Goal: Transaction & Acquisition: Purchase product/service

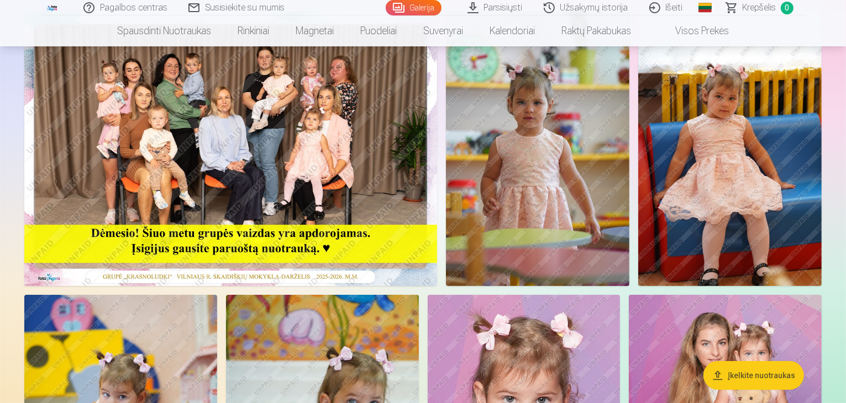
scroll to position [166, 0]
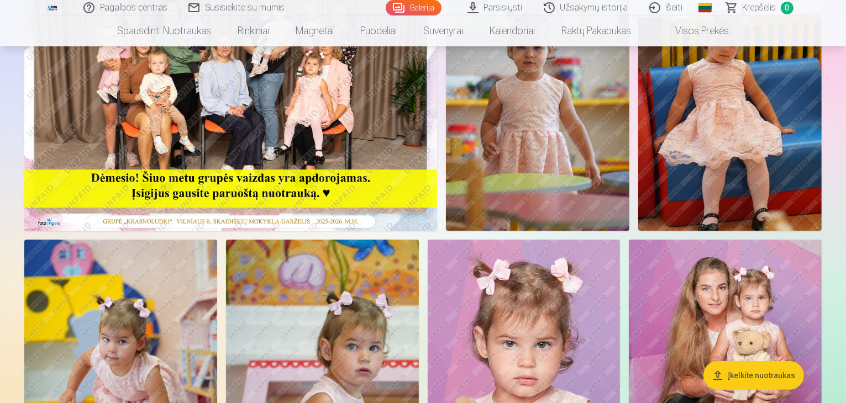
click at [629, 147] on img at bounding box center [537, 93] width 183 height 275
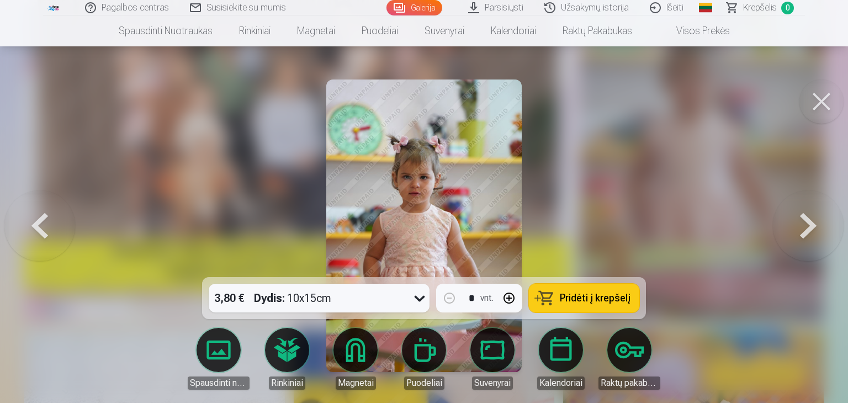
click at [805, 231] on button at bounding box center [808, 226] width 71 height 81
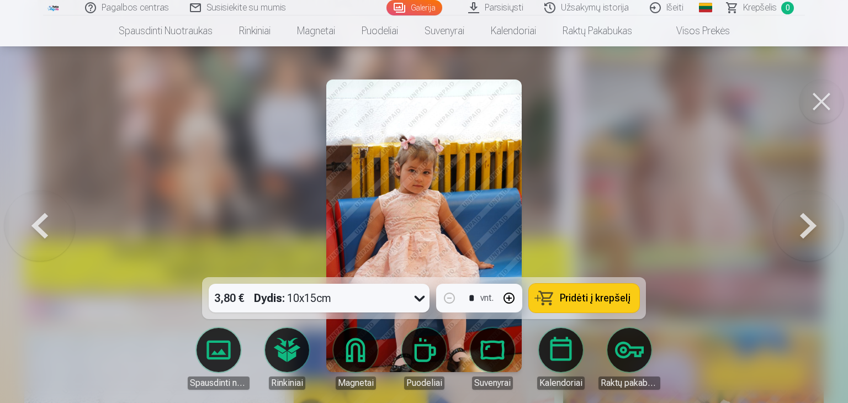
click at [823, 102] on button at bounding box center [822, 102] width 44 height 44
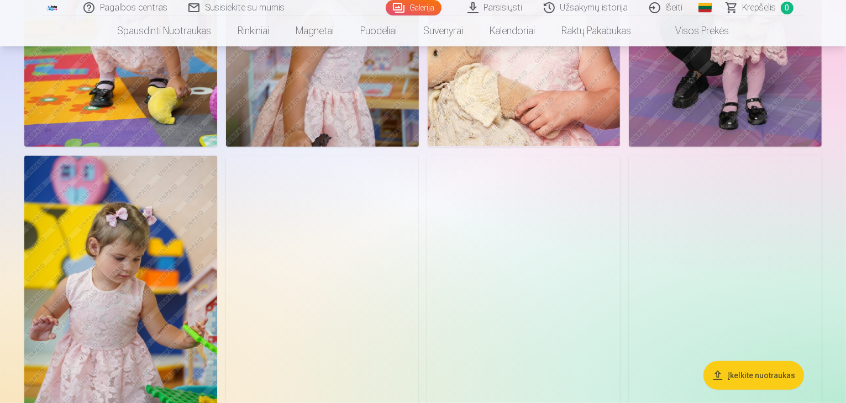
scroll to position [552, 0]
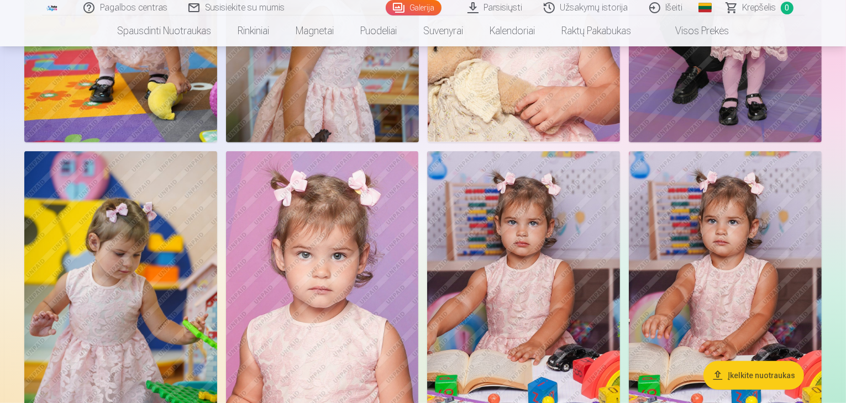
click at [757, 5] on span "Krepšelis" at bounding box center [759, 7] width 34 height 13
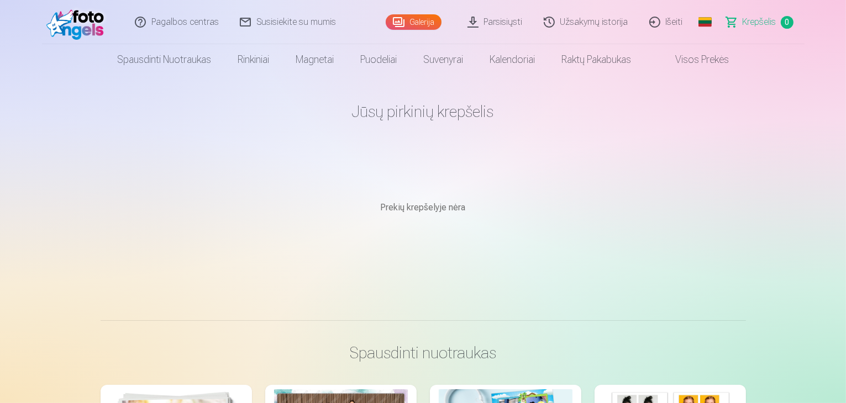
scroll to position [552, 0]
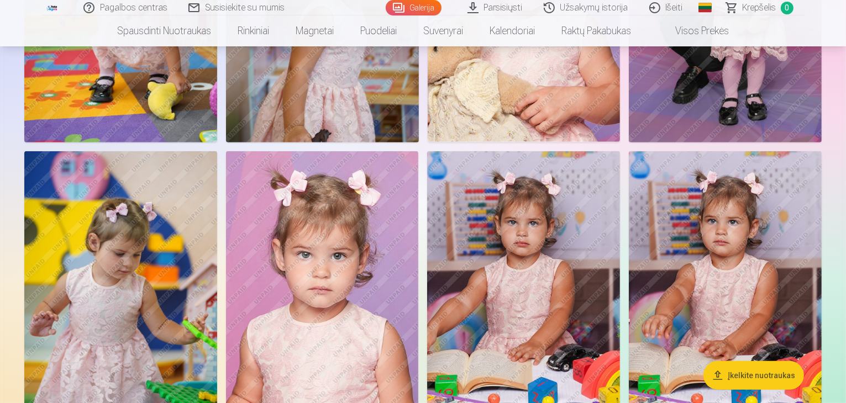
click at [593, 12] on link "Užsakymų istorija" at bounding box center [586, 7] width 105 height 15
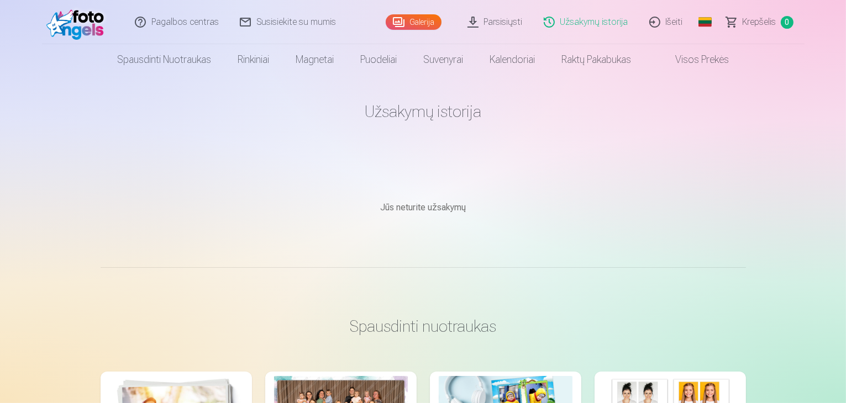
click at [749, 18] on span "Krepšelis" at bounding box center [759, 21] width 34 height 13
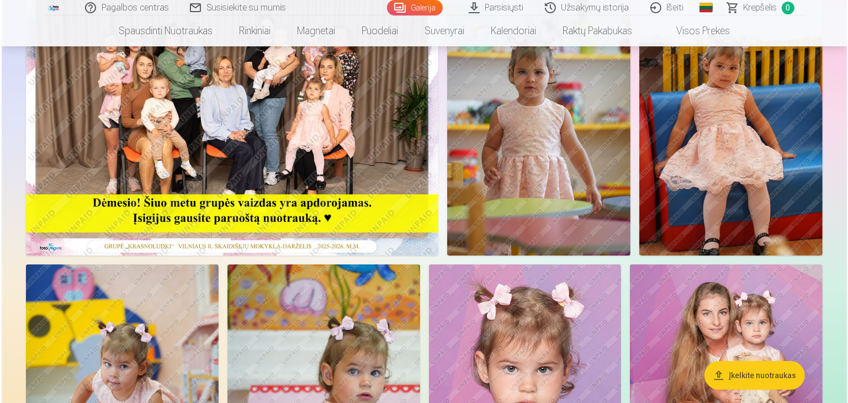
scroll to position [176, 0]
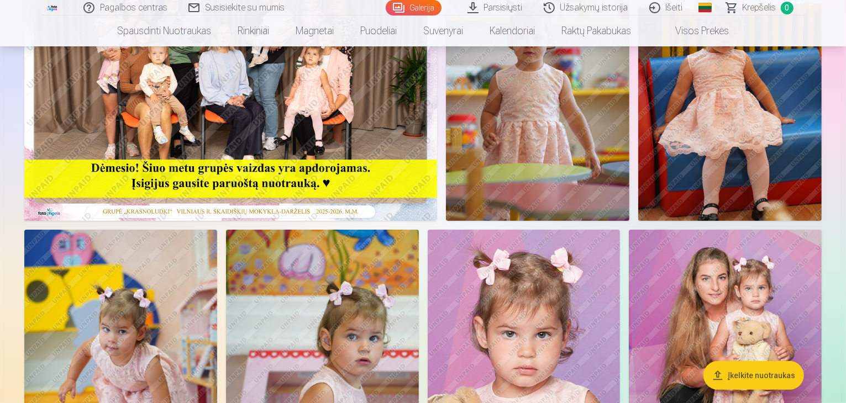
click at [380, 221] on img at bounding box center [230, 83] width 413 height 275
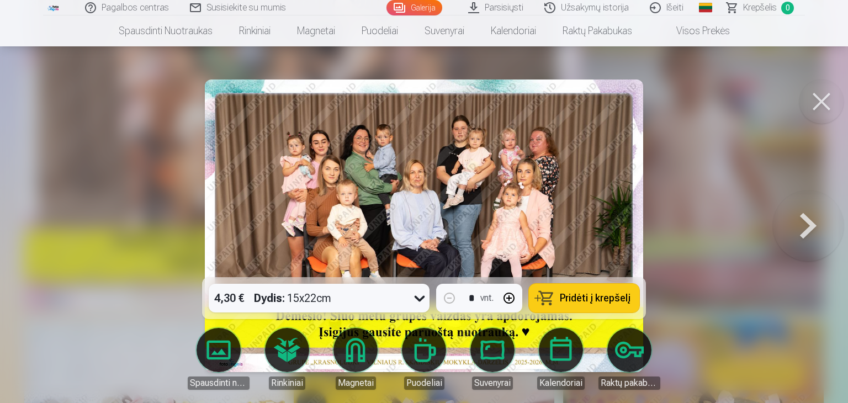
click at [583, 300] on span "Pridėti į krepšelį" at bounding box center [595, 298] width 71 height 10
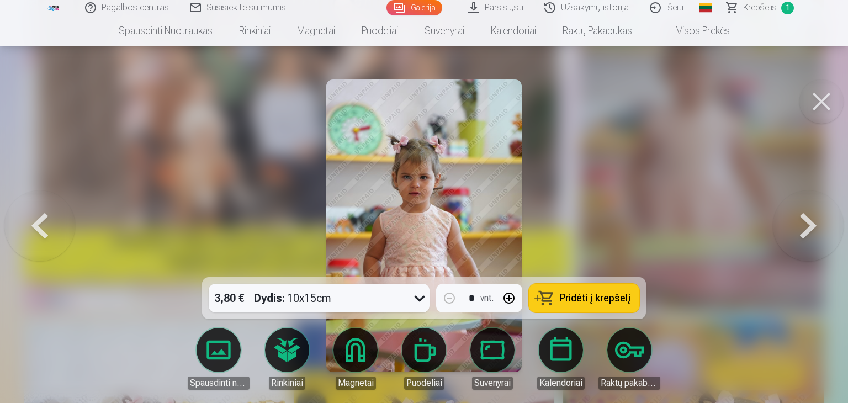
click at [564, 298] on span "Pridėti į krepšelį" at bounding box center [595, 298] width 71 height 10
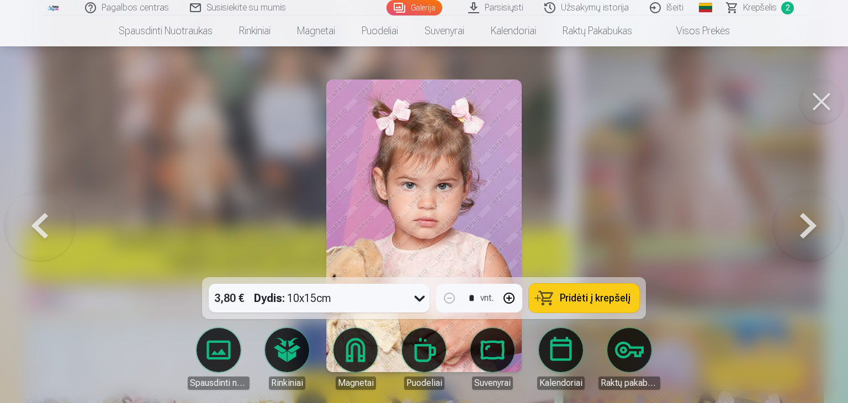
click at [564, 298] on span "Pridėti į krepšelį" at bounding box center [595, 298] width 71 height 10
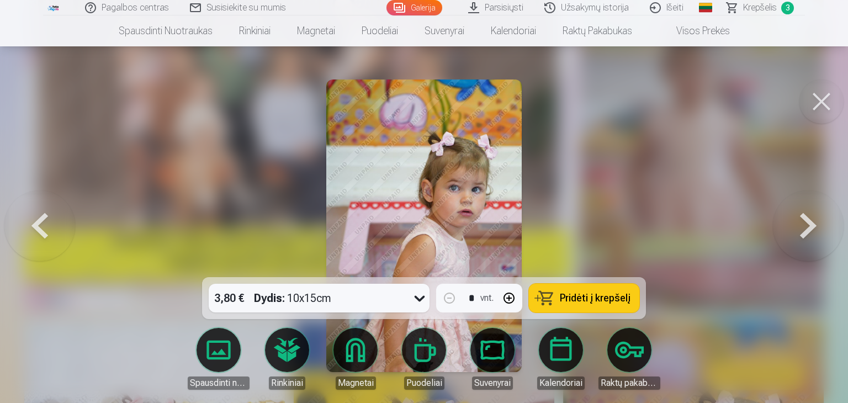
click at [564, 298] on span "Pridėti į krepšelį" at bounding box center [595, 298] width 71 height 10
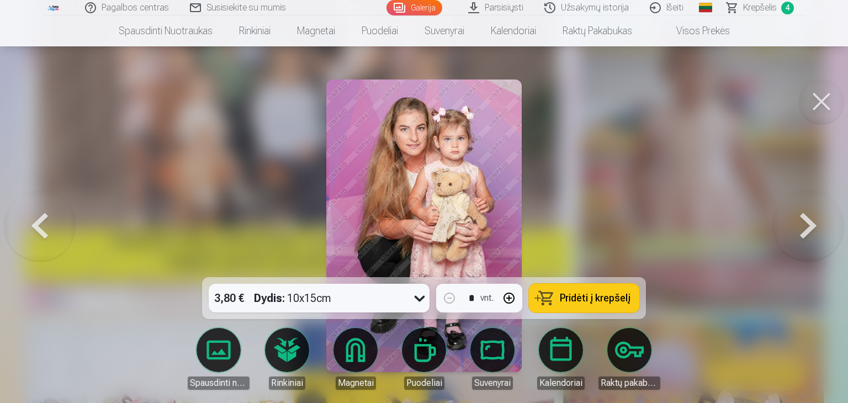
click at [564, 298] on span "Pridėti į krepšelį" at bounding box center [595, 298] width 71 height 10
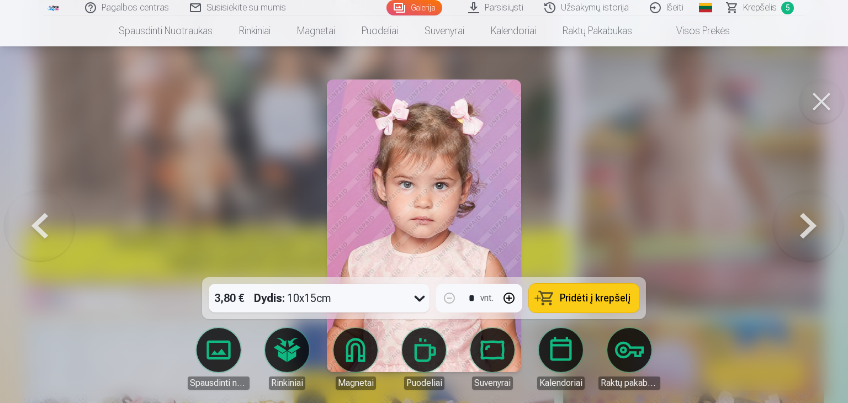
click at [564, 298] on span "Pridėti į krepšelį" at bounding box center [595, 298] width 71 height 10
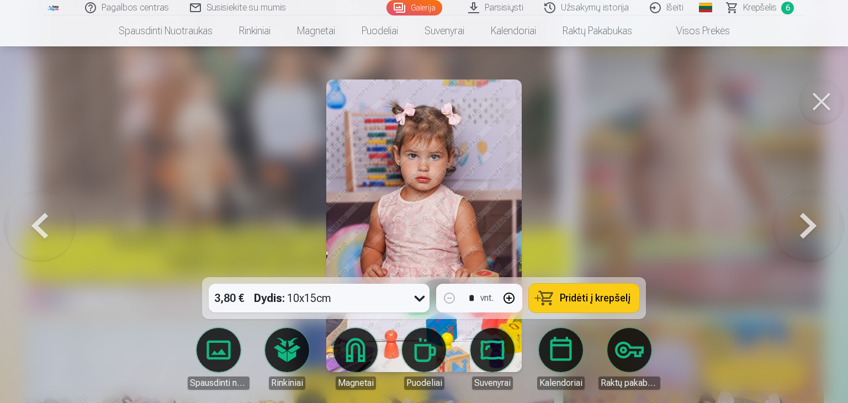
click at [564, 298] on span "Pridėti į krepšelį" at bounding box center [595, 298] width 71 height 10
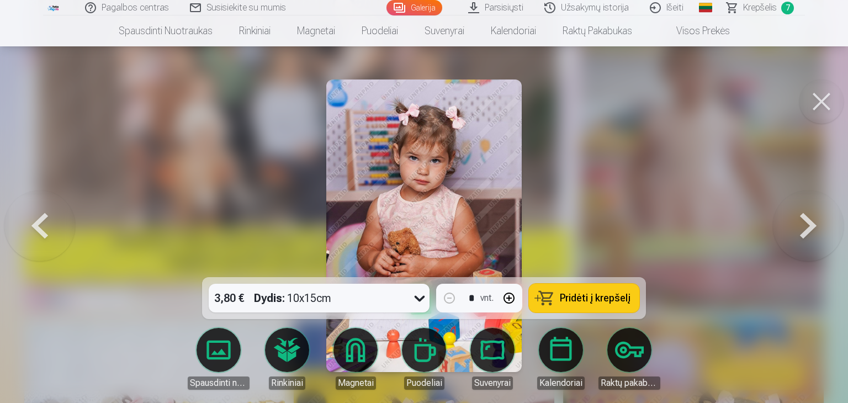
click at [564, 298] on span "Pridėti į krepšelį" at bounding box center [595, 298] width 71 height 10
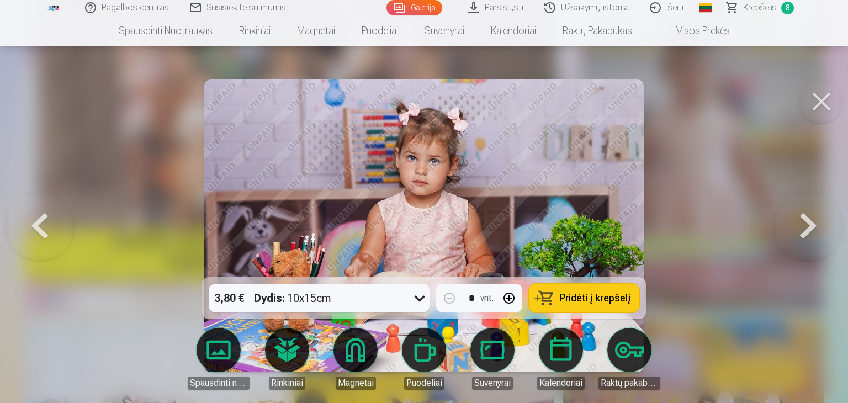
click at [577, 298] on span "Pridėti į krepšelį" at bounding box center [595, 298] width 71 height 10
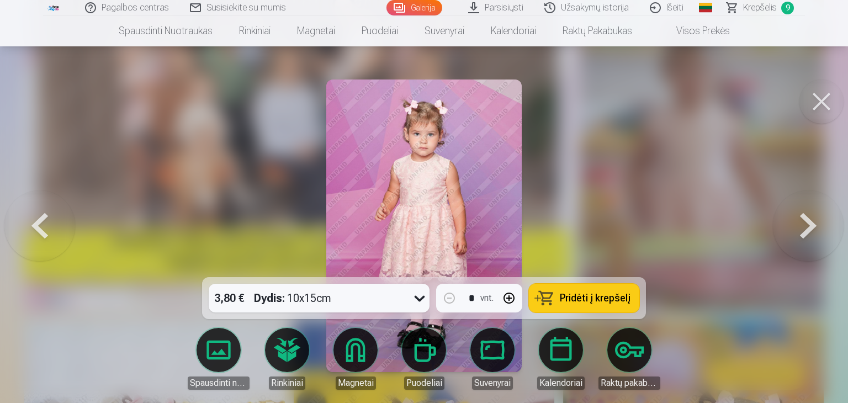
click at [573, 298] on span "Pridėti į krepšelį" at bounding box center [595, 298] width 71 height 10
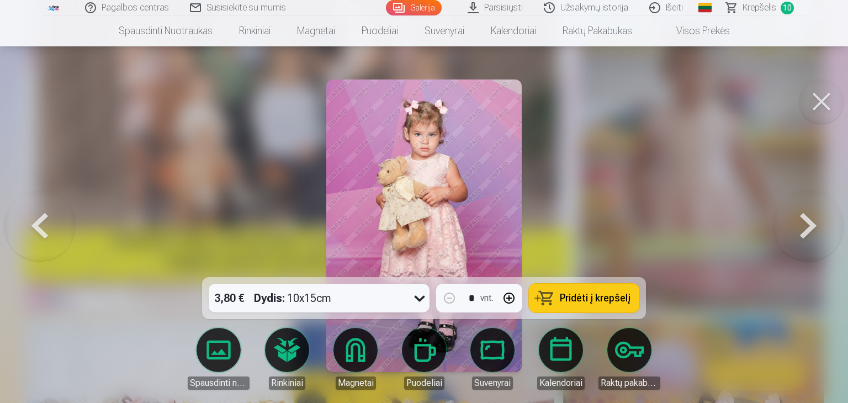
click at [573, 298] on span "Pridėti į krepšelį" at bounding box center [595, 298] width 71 height 10
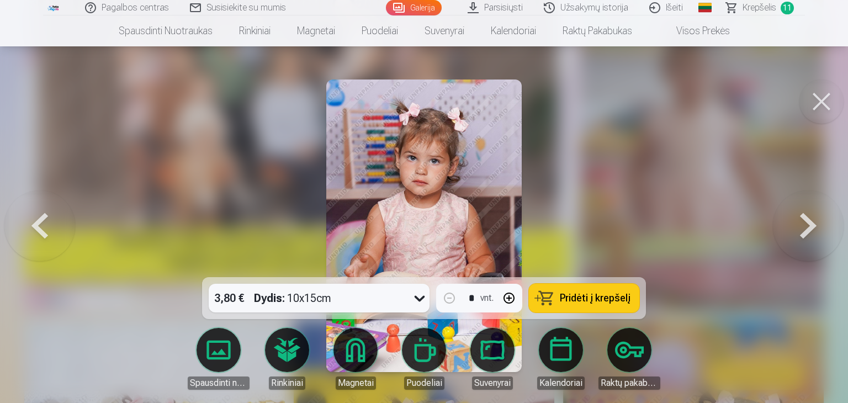
click at [573, 298] on span "Pridėti į krepšelį" at bounding box center [595, 298] width 71 height 10
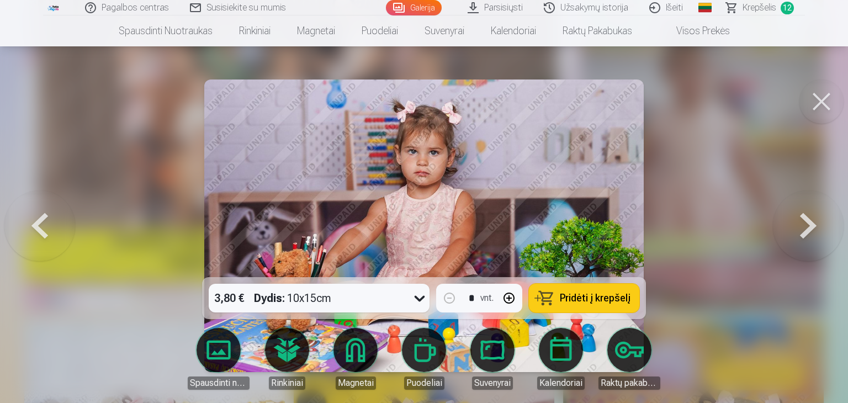
click at [575, 297] on span "Pridėti į krepšelį" at bounding box center [595, 298] width 71 height 10
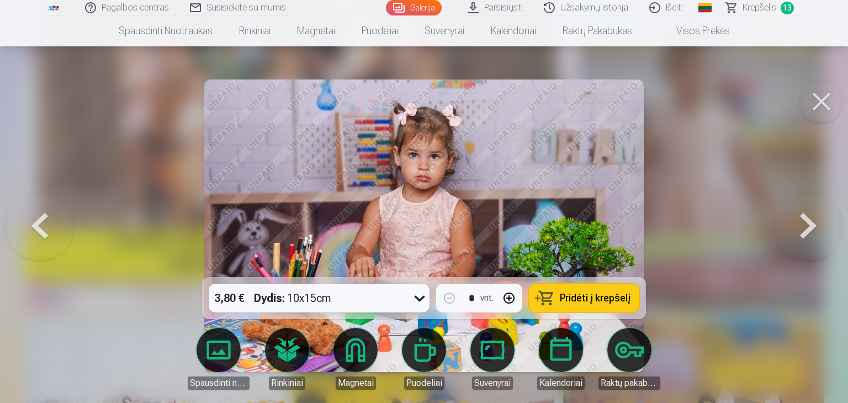
click at [575, 297] on span "Pridėti į krepšelį" at bounding box center [595, 298] width 71 height 10
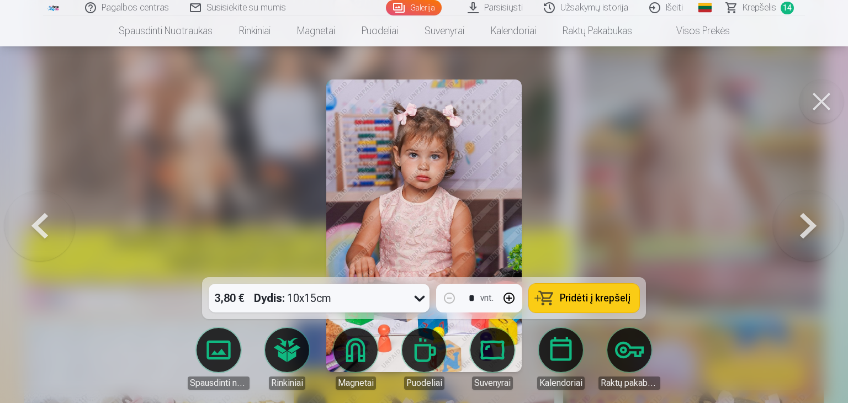
click at [588, 294] on span "Pridėti į krepšelį" at bounding box center [595, 298] width 71 height 10
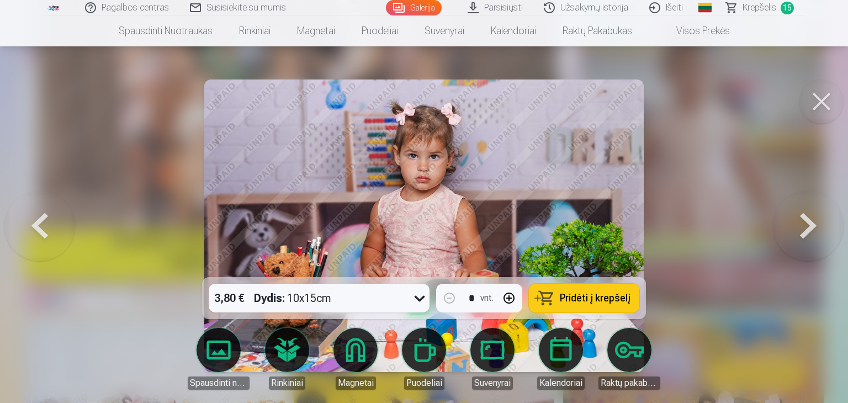
click at [601, 297] on span "Pridėti į krepšelį" at bounding box center [595, 298] width 71 height 10
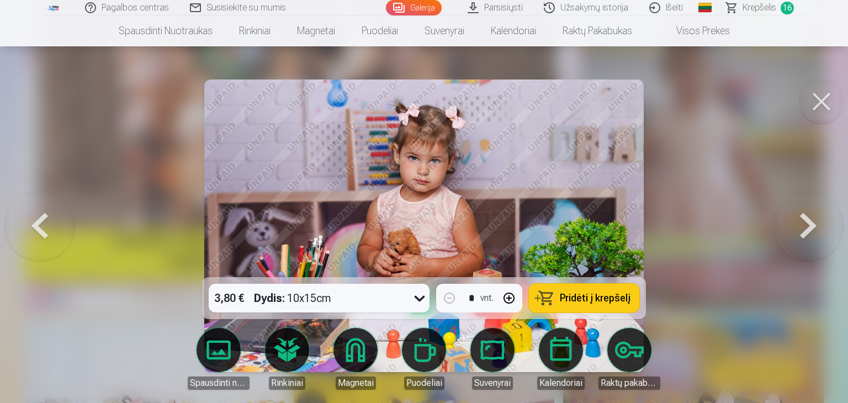
click at [601, 295] on span "Pridėti į krepšelį" at bounding box center [595, 298] width 71 height 10
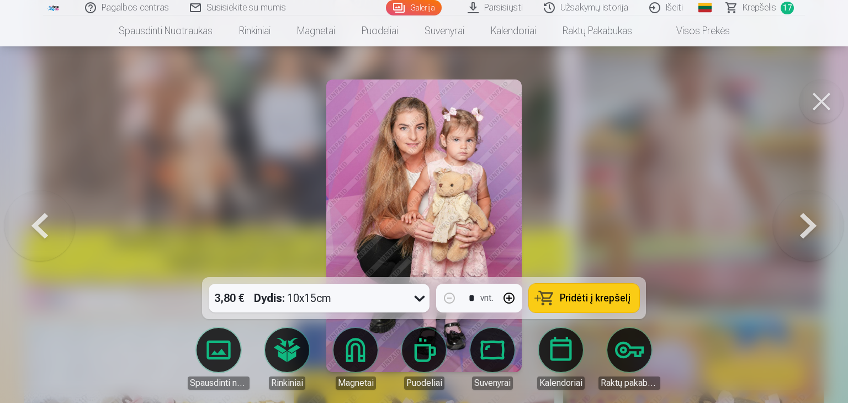
click at [588, 295] on span "Pridėti į krepšelį" at bounding box center [595, 298] width 71 height 10
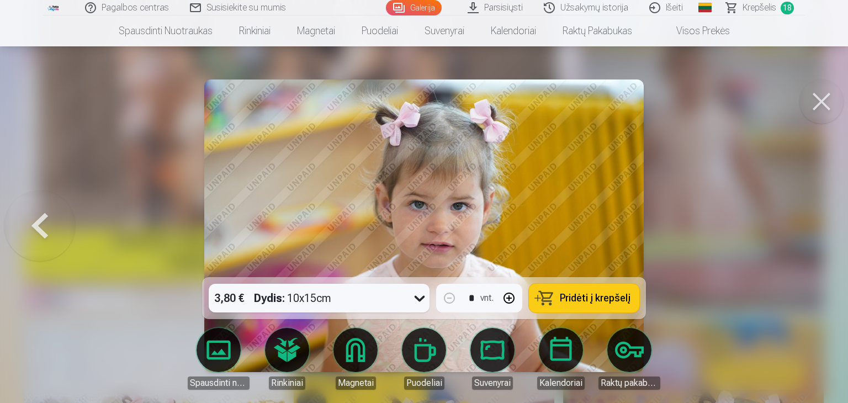
click at [592, 305] on button "Pridėti į krepšelį" at bounding box center [584, 298] width 110 height 29
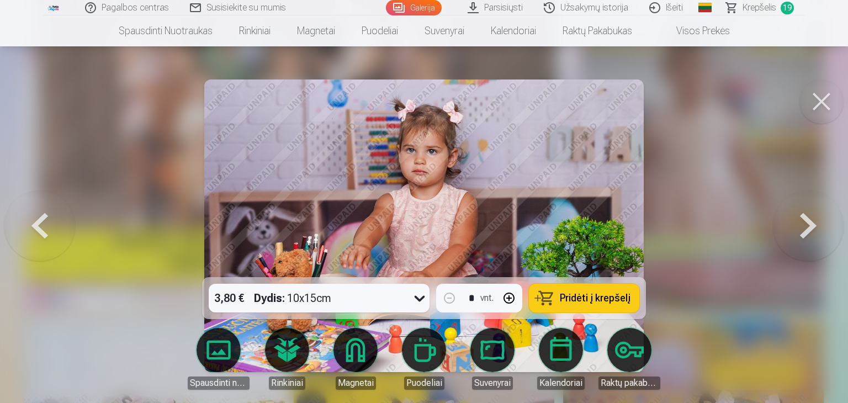
click at [572, 293] on span "Pridėti į krepšelį" at bounding box center [595, 298] width 71 height 10
click at [763, 5] on span "Krepšelis" at bounding box center [760, 7] width 34 height 13
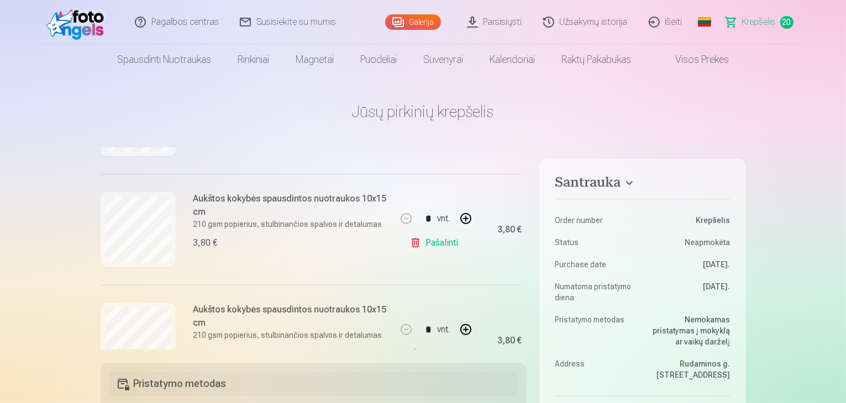
scroll to position [994, 0]
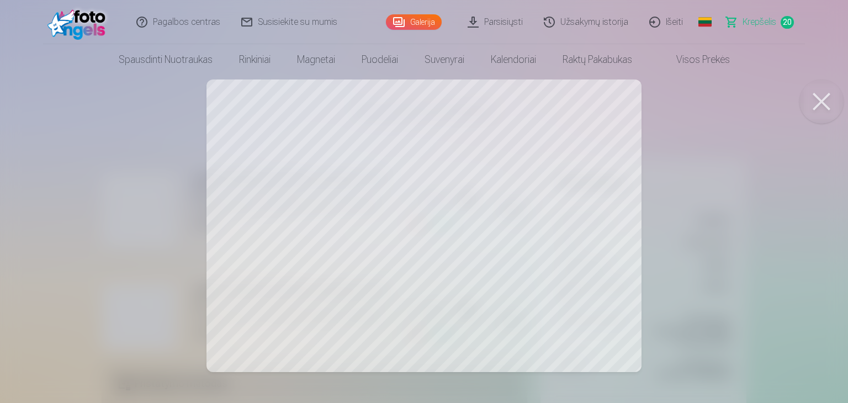
click at [826, 98] on button at bounding box center [822, 102] width 44 height 44
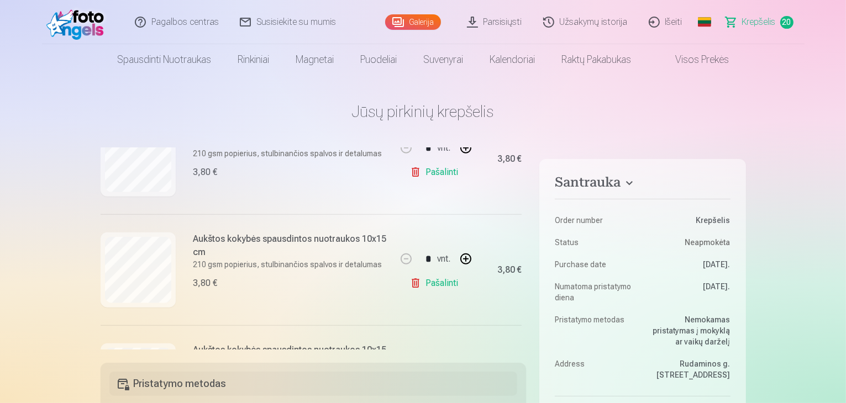
scroll to position [1381, 0]
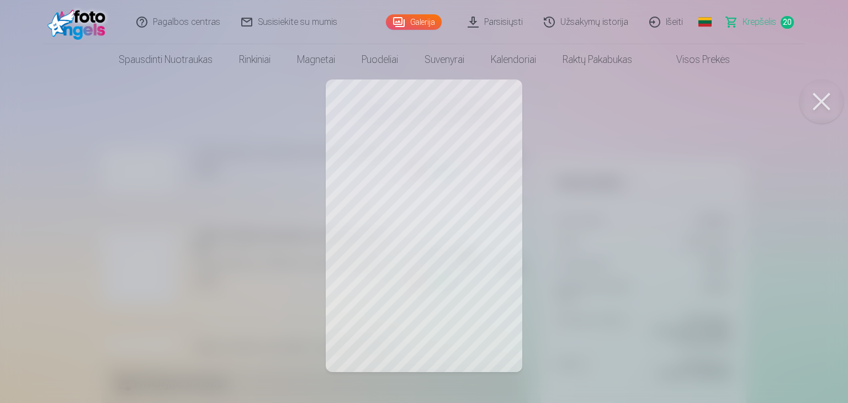
click at [824, 97] on button at bounding box center [822, 102] width 44 height 44
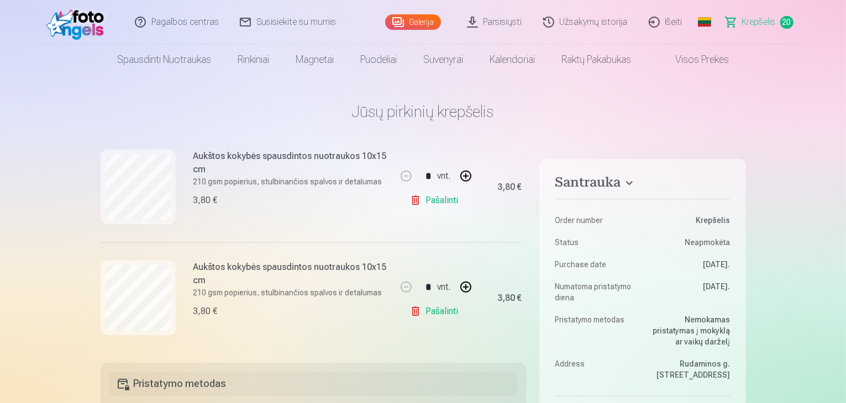
scroll to position [1326, 0]
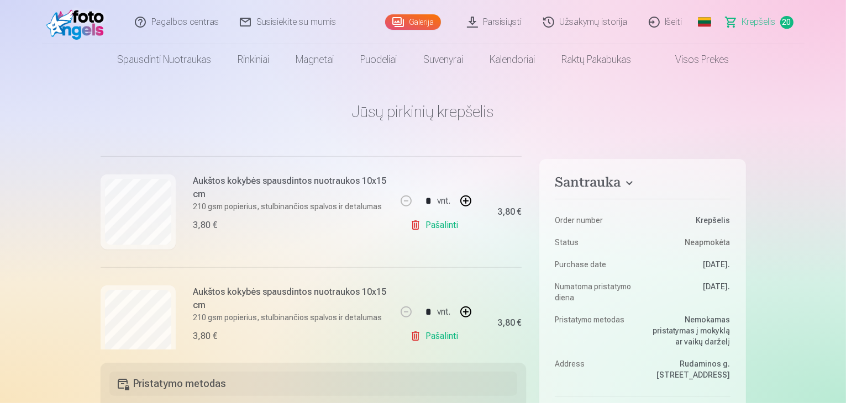
click at [439, 223] on link "Pašalinti" at bounding box center [436, 225] width 52 height 22
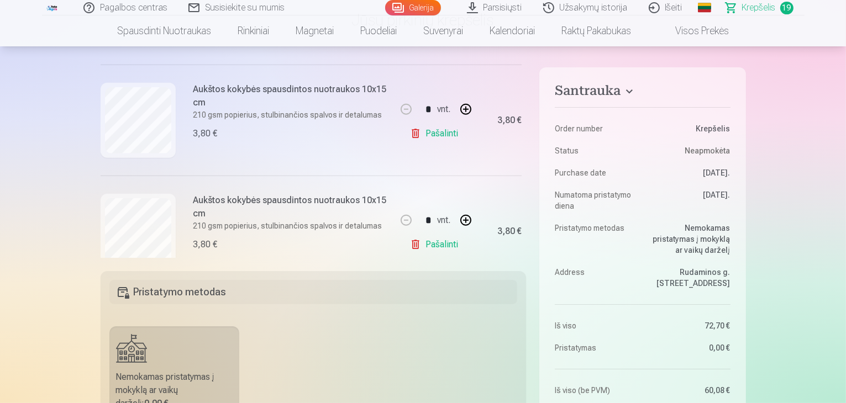
scroll to position [110, 0]
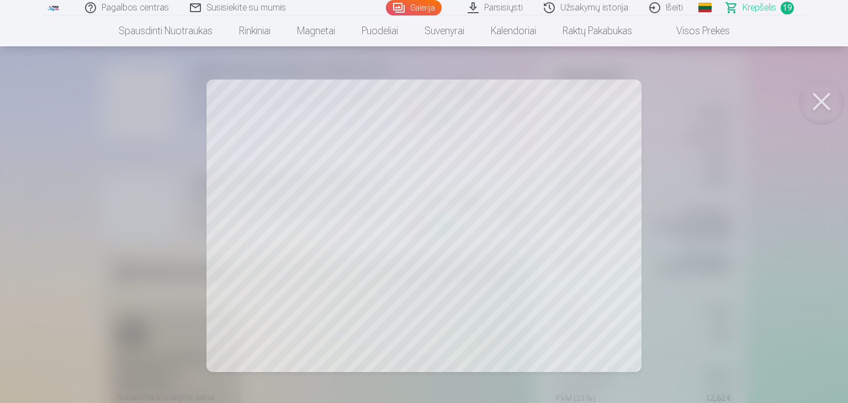
click at [822, 96] on button at bounding box center [822, 102] width 44 height 44
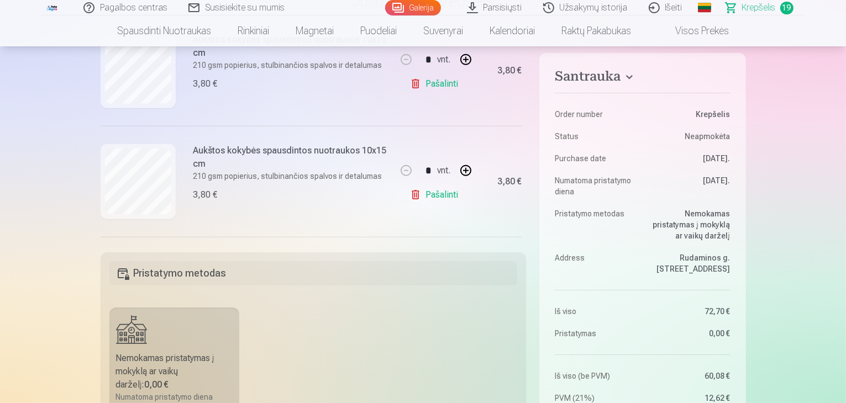
scroll to position [1381, 0]
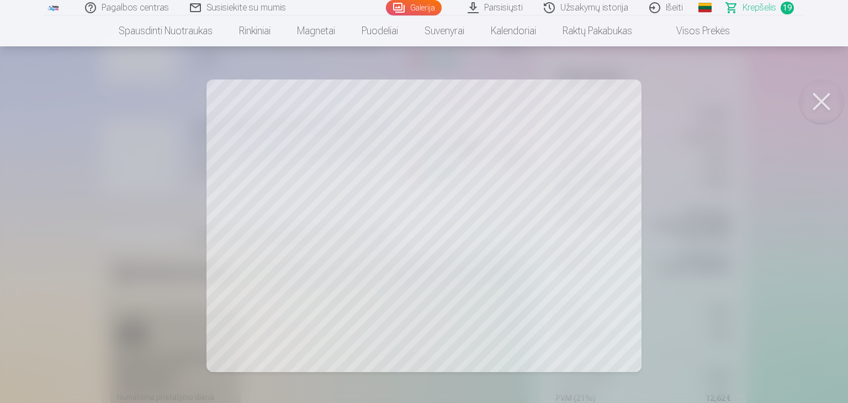
click at [819, 107] on button at bounding box center [822, 102] width 44 height 44
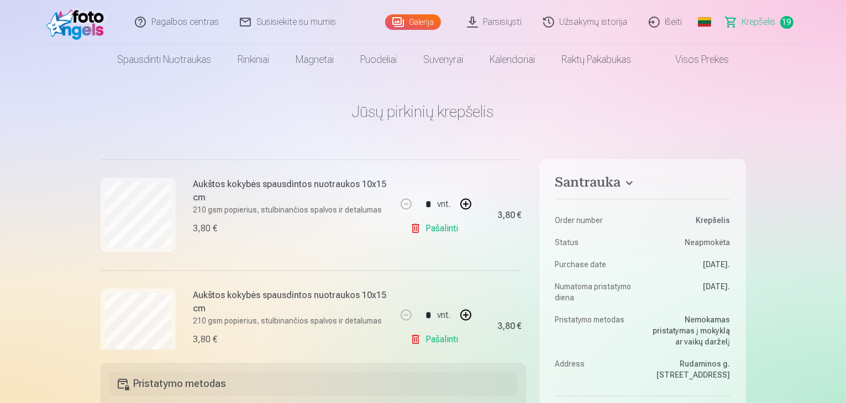
scroll to position [1546, 0]
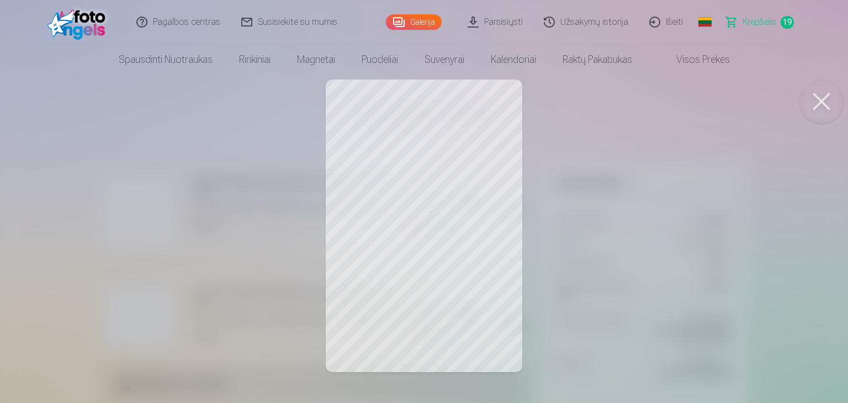
click at [822, 104] on button at bounding box center [822, 102] width 44 height 44
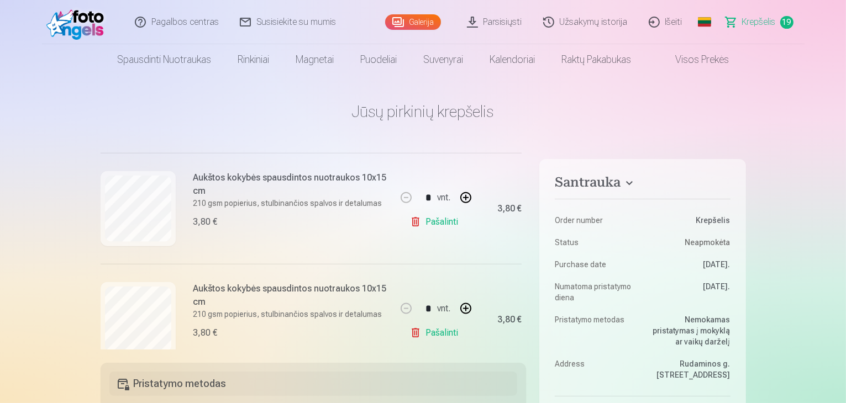
scroll to position [1436, 0]
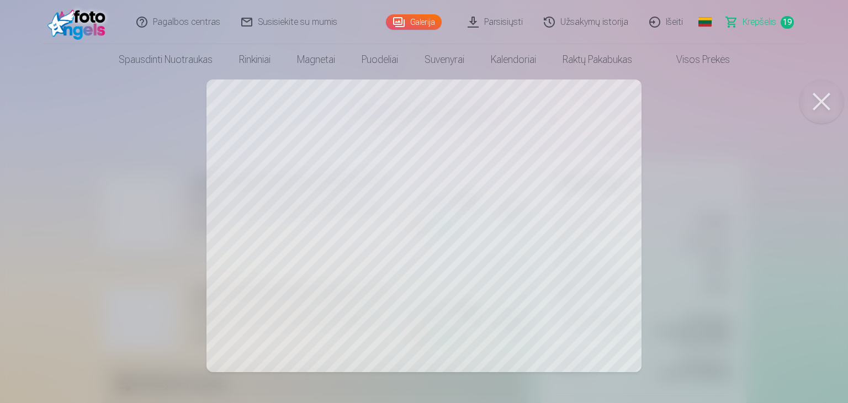
click at [827, 102] on button at bounding box center [822, 102] width 44 height 44
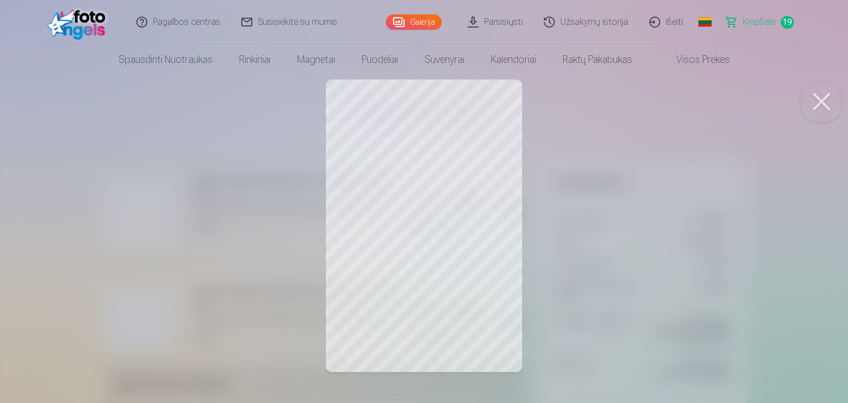
click at [822, 102] on button at bounding box center [822, 102] width 44 height 44
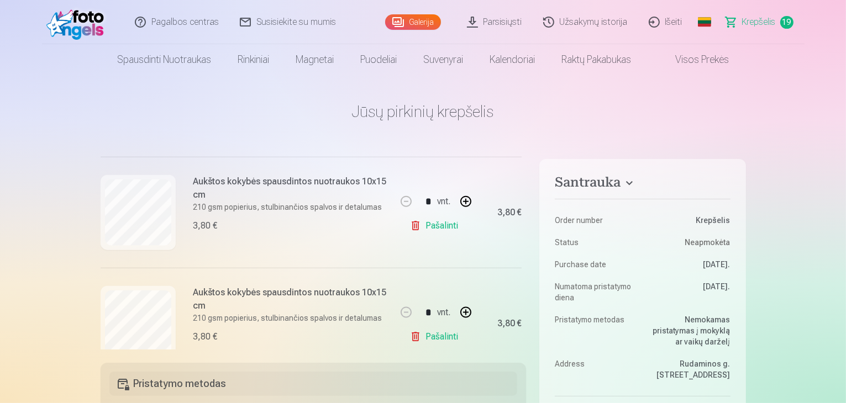
click at [436, 336] on link "Pašalinti" at bounding box center [436, 337] width 52 height 22
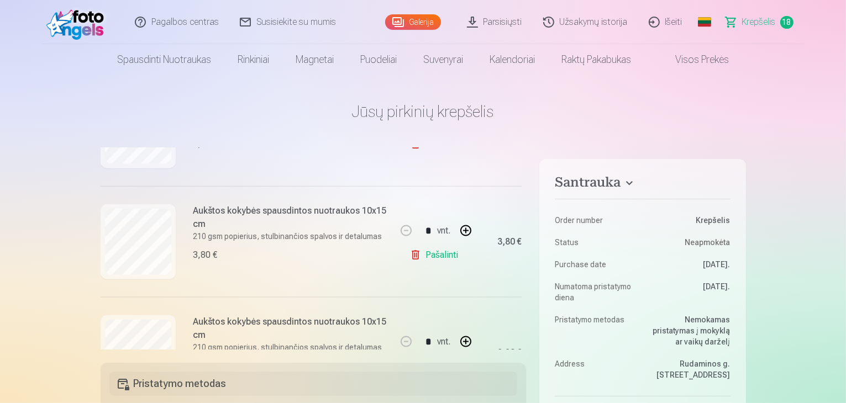
scroll to position [1546, 0]
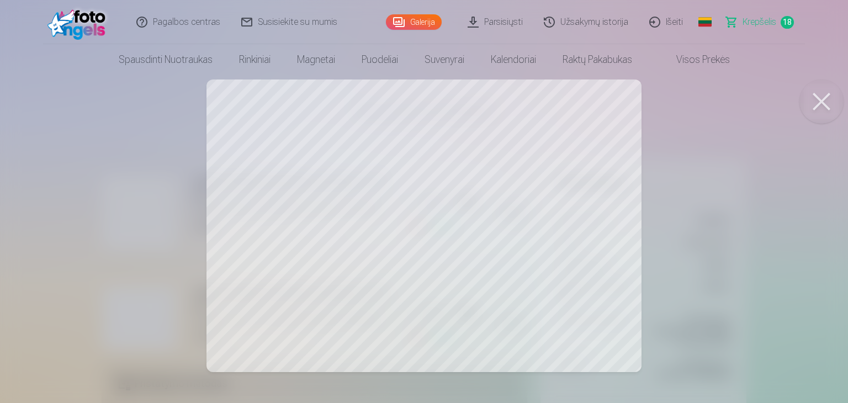
click at [823, 105] on button at bounding box center [822, 102] width 44 height 44
click at [830, 99] on button at bounding box center [822, 102] width 44 height 44
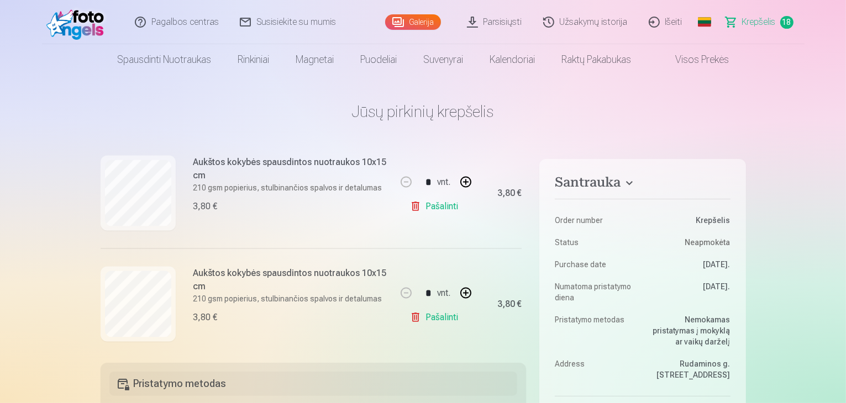
scroll to position [1910, 0]
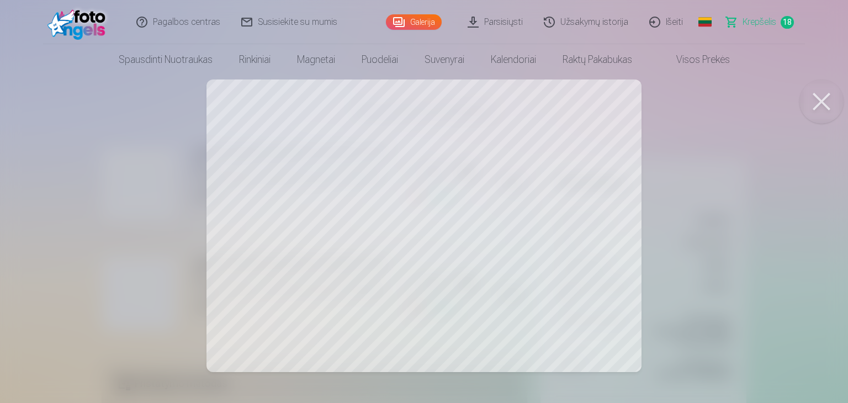
click at [825, 101] on button at bounding box center [822, 102] width 44 height 44
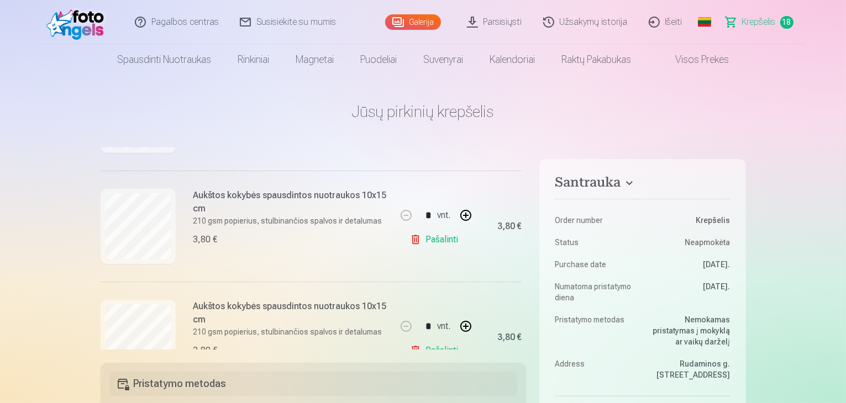
scroll to position [387, 0]
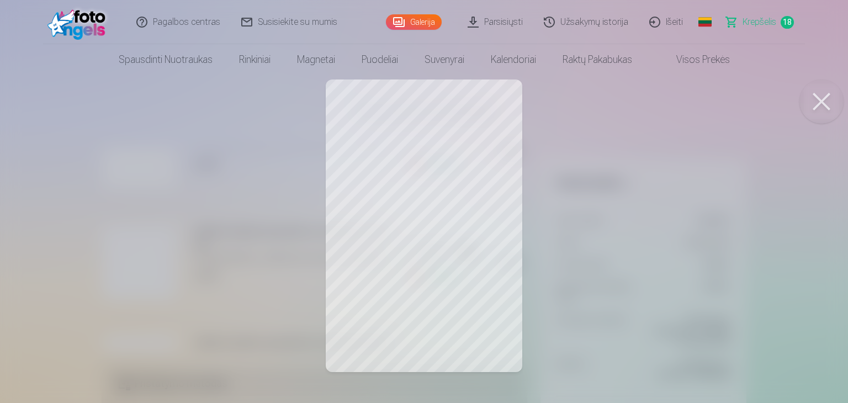
click at [827, 94] on button at bounding box center [822, 102] width 44 height 44
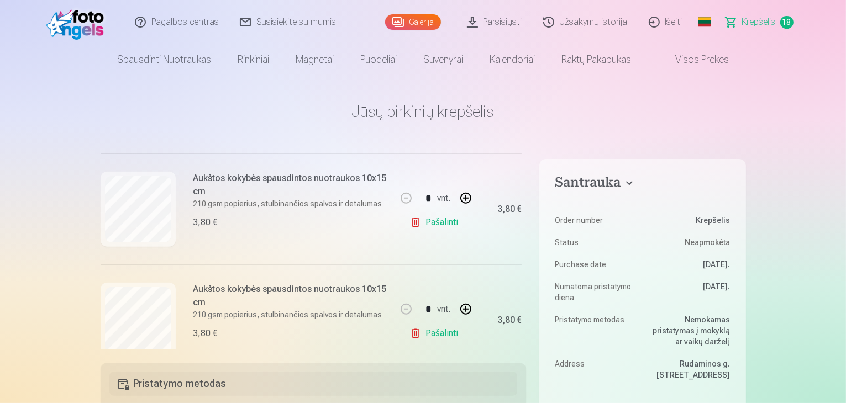
scroll to position [828, 0]
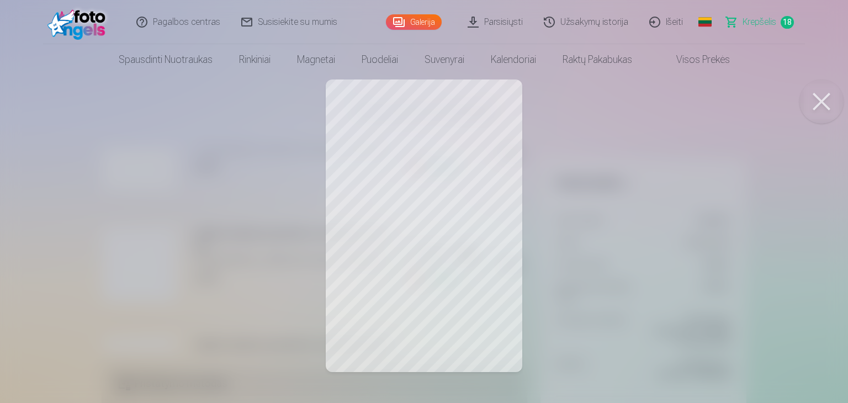
click at [827, 98] on button at bounding box center [822, 102] width 44 height 44
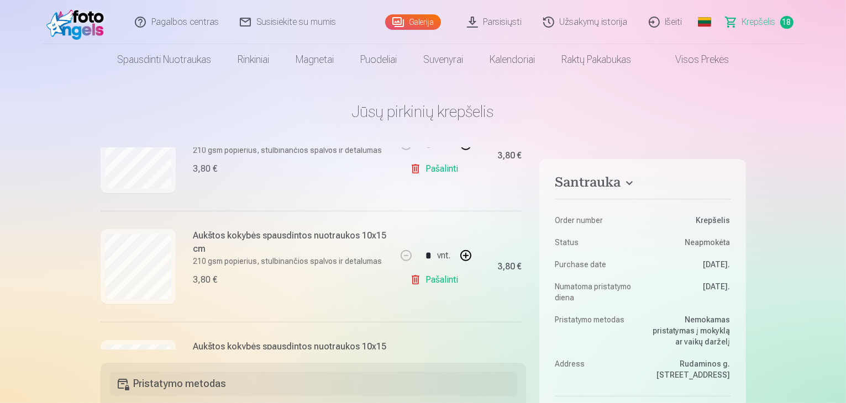
scroll to position [939, 0]
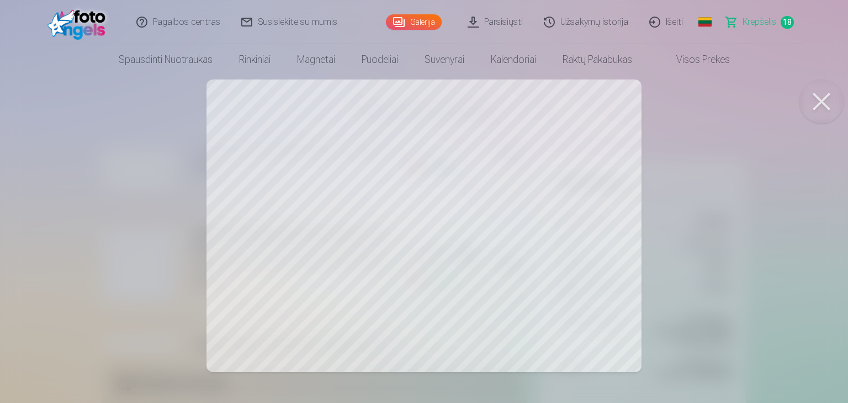
click at [822, 101] on button at bounding box center [822, 102] width 44 height 44
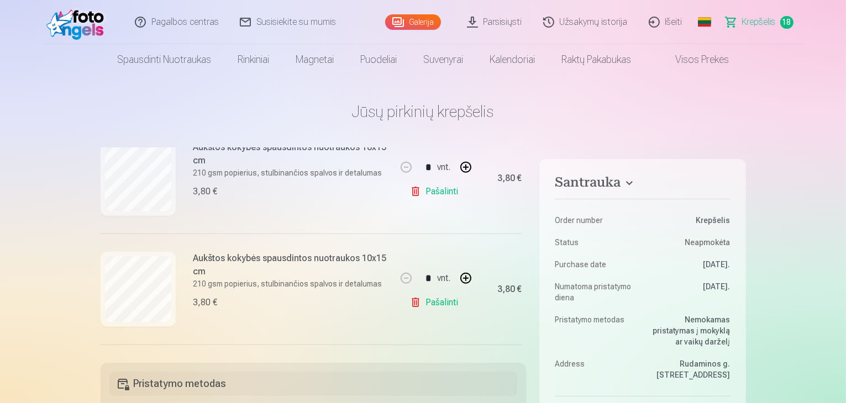
scroll to position [1270, 0]
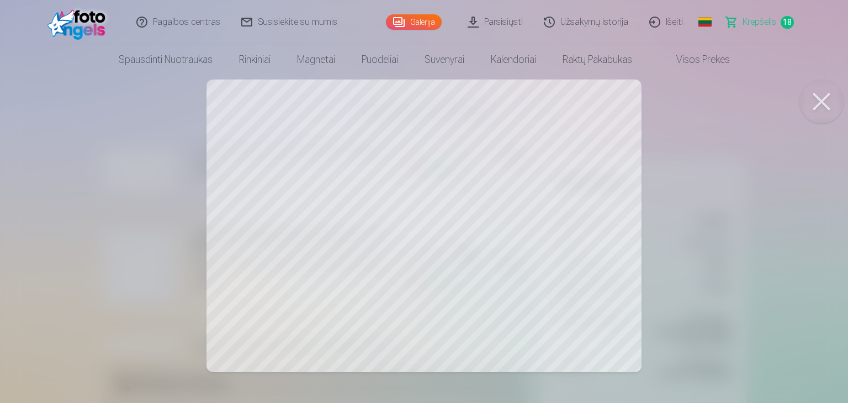
click at [817, 100] on button at bounding box center [822, 102] width 44 height 44
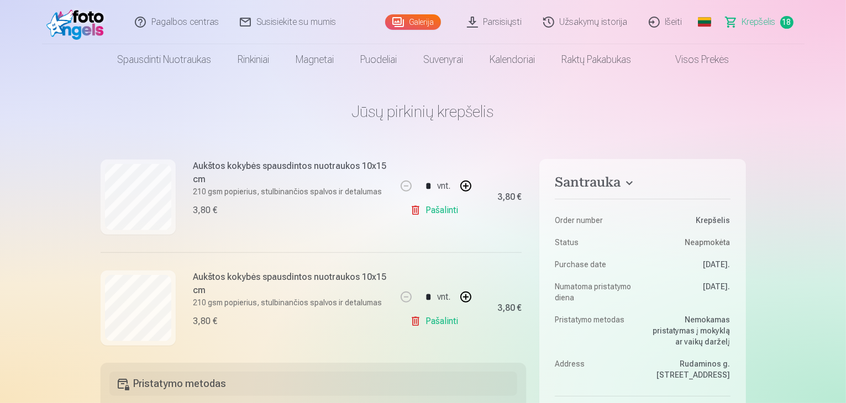
scroll to position [994, 0]
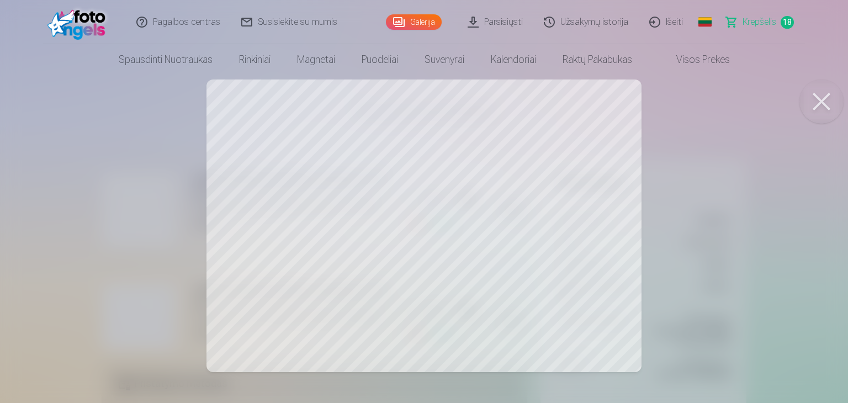
click at [821, 99] on button at bounding box center [822, 102] width 44 height 44
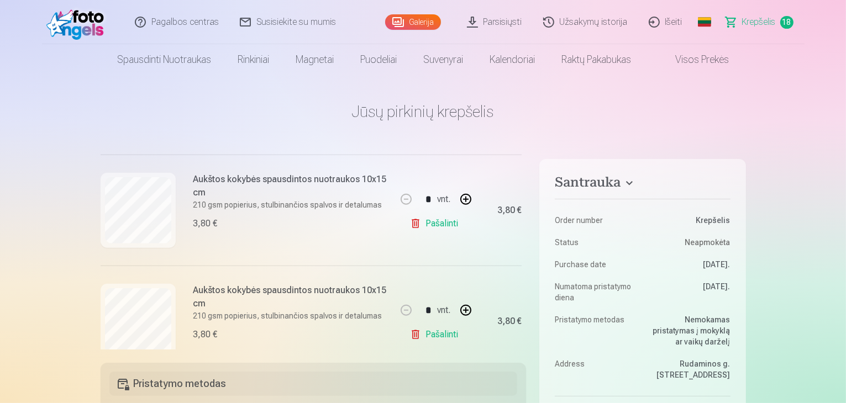
click at [428, 224] on link "Pašalinti" at bounding box center [436, 224] width 52 height 22
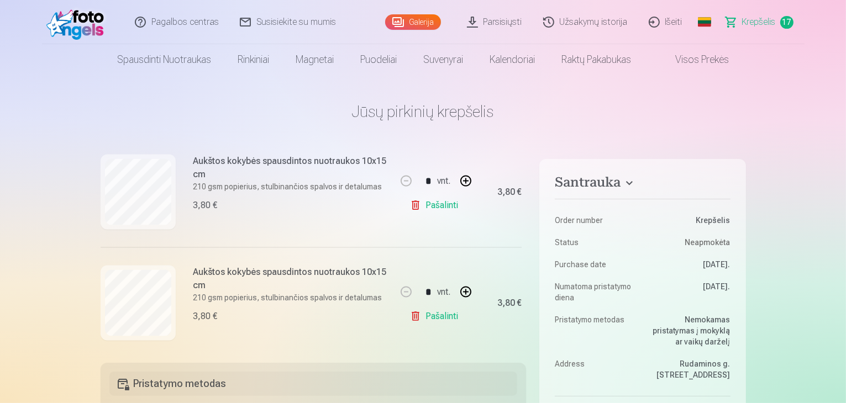
scroll to position [1799, 0]
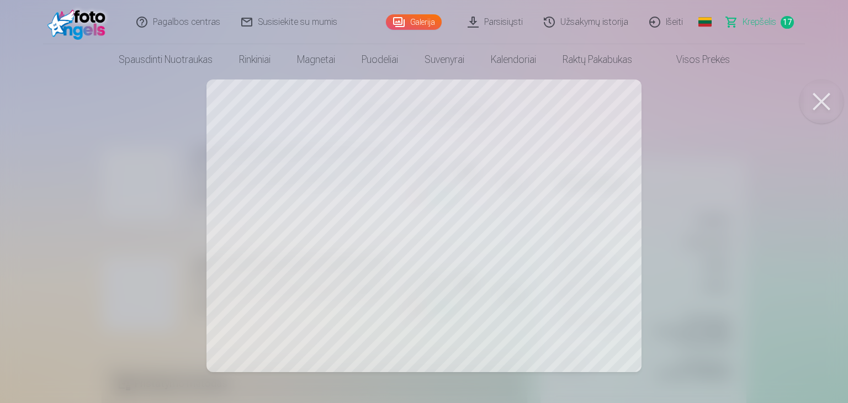
click at [753, 23] on span "Krepšelis" at bounding box center [760, 21] width 34 height 13
drag, startPoint x: 627, startPoint y: 134, endPoint x: 672, endPoint y: 138, distance: 45.0
click at [637, 134] on div at bounding box center [424, 201] width 848 height 403
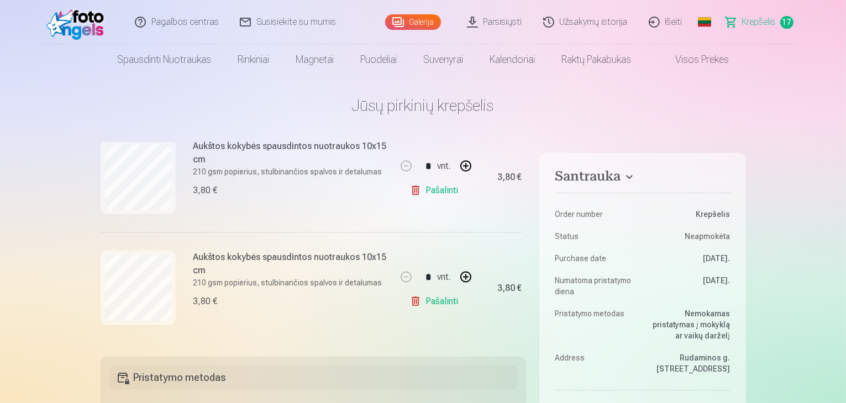
scroll to position [0, 0]
